Goal: Book appointment/travel/reservation

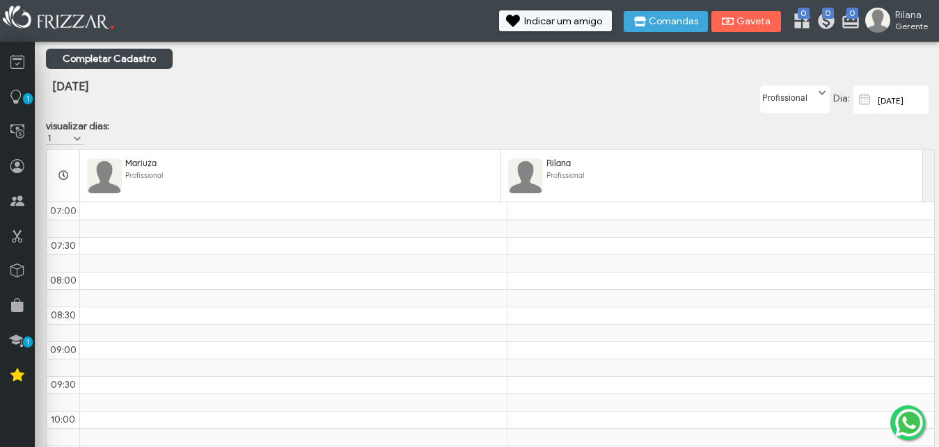
scroll to position [209, 0]
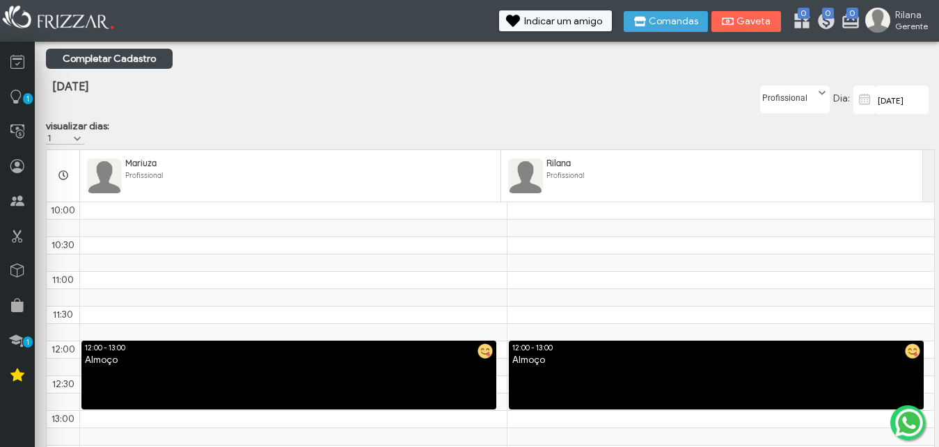
click at [889, 99] on input "[DATE]" at bounding box center [902, 100] width 52 height 29
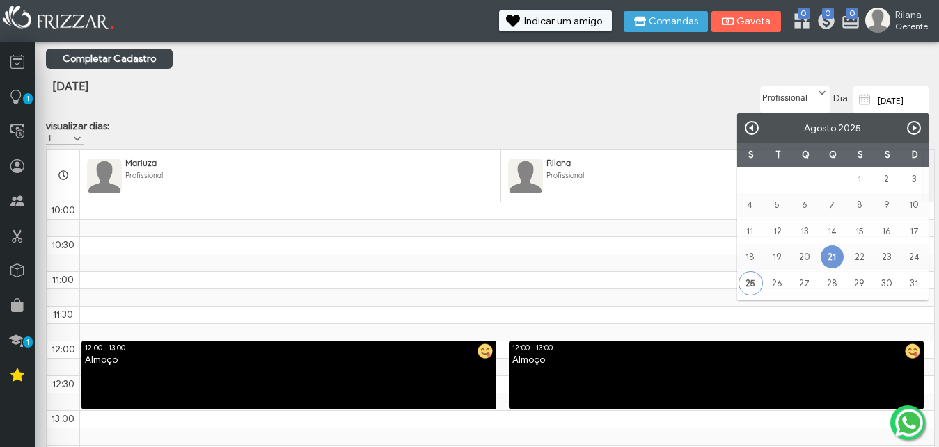
click at [651, 87] on div "[DATE] Dia: Profissional [PERSON_NAME]" at bounding box center [786, 99] width 296 height 41
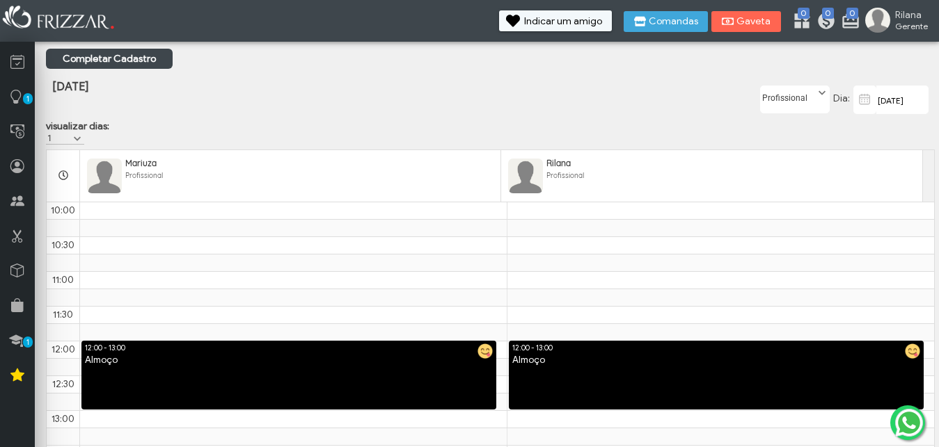
click at [806, 93] on label "Profissional" at bounding box center [788, 94] width 56 height 17
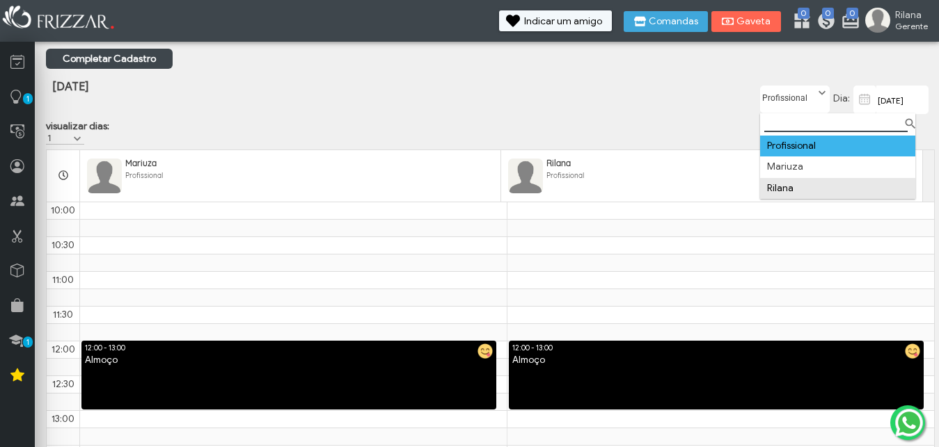
click at [787, 189] on li "Rilana" at bounding box center [837, 188] width 155 height 21
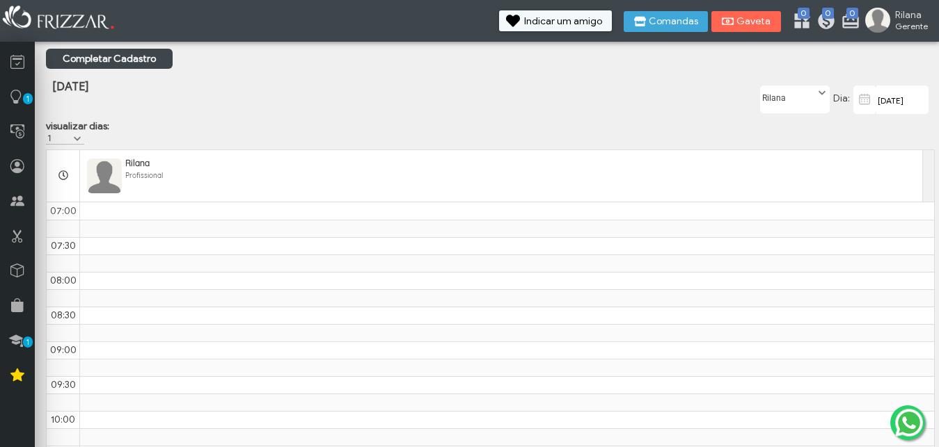
click at [877, 98] on input "[DATE]" at bounding box center [902, 100] width 52 height 29
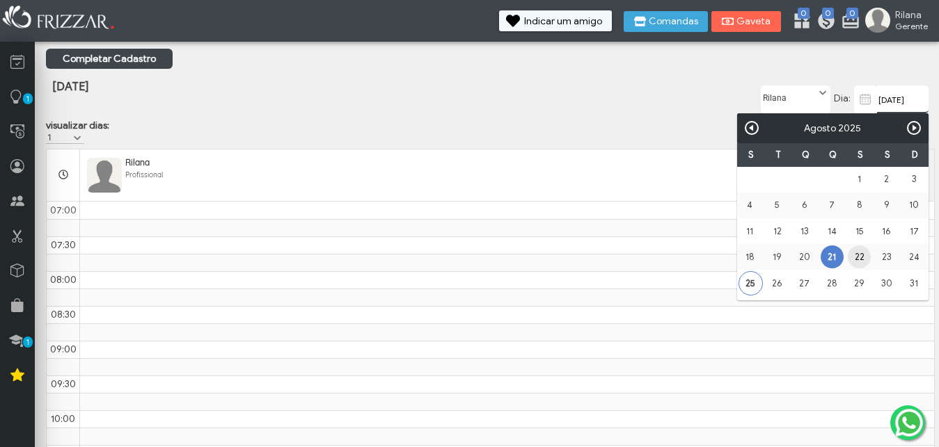
click at [860, 253] on link "22" at bounding box center [858, 257] width 23 height 23
type input "[DATE]"
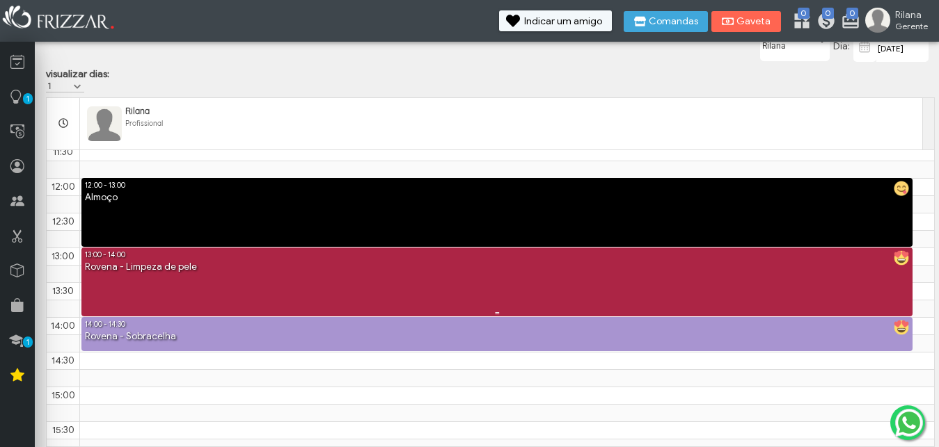
click at [191, 271] on div "Rovena - Limpeza de pele" at bounding box center [496, 267] width 831 height 13
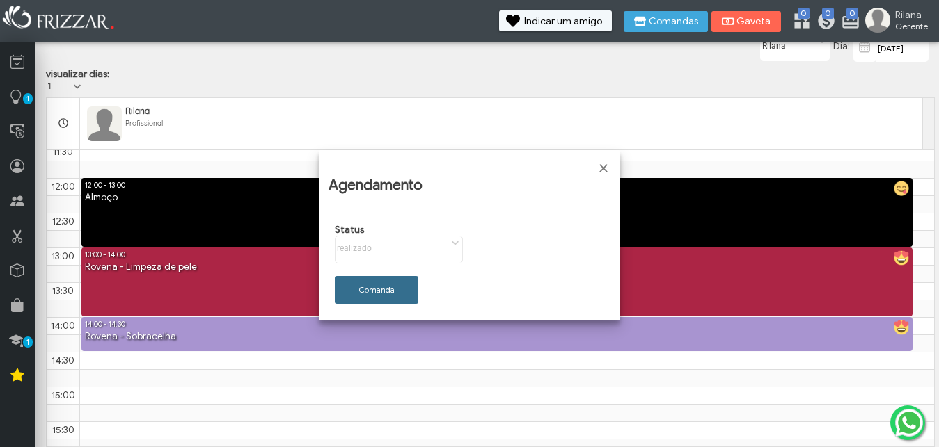
click at [350, 285] on span "Comanda" at bounding box center [376, 290] width 64 height 10
